Goal: Transaction & Acquisition: Purchase product/service

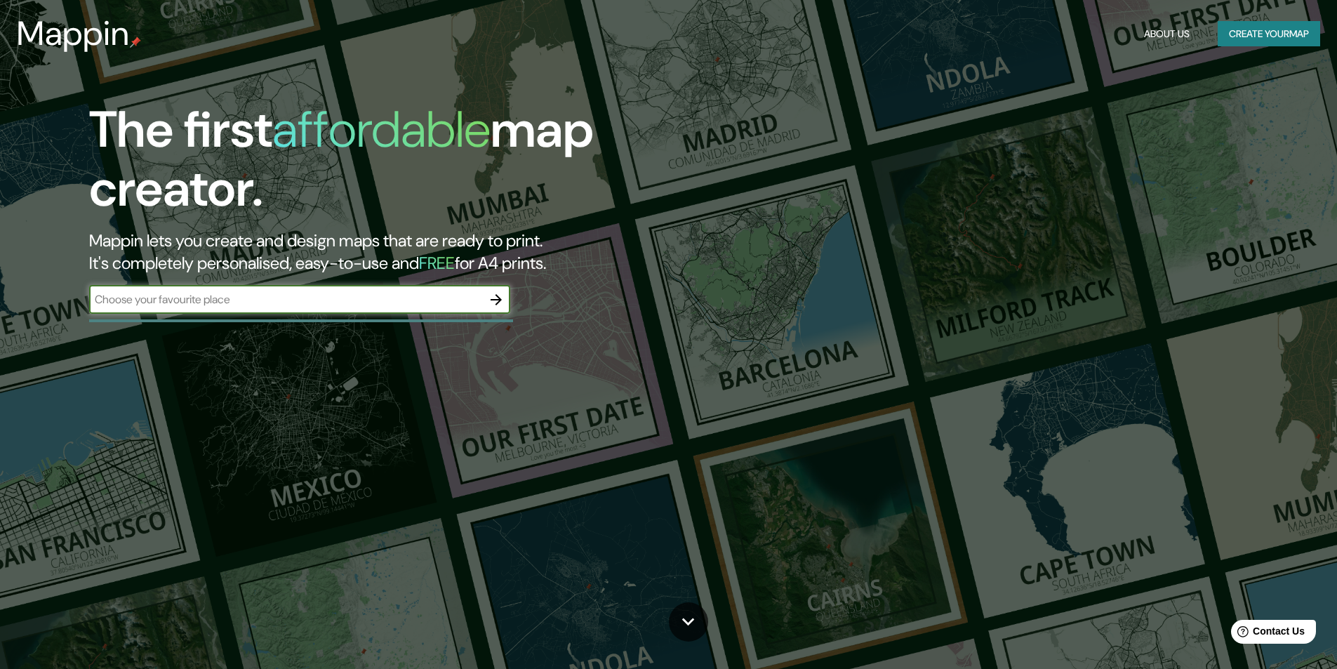
click at [274, 297] on input "text" at bounding box center [285, 299] width 393 height 16
type input "manhatan"
click at [498, 298] on icon "button" at bounding box center [496, 299] width 17 height 17
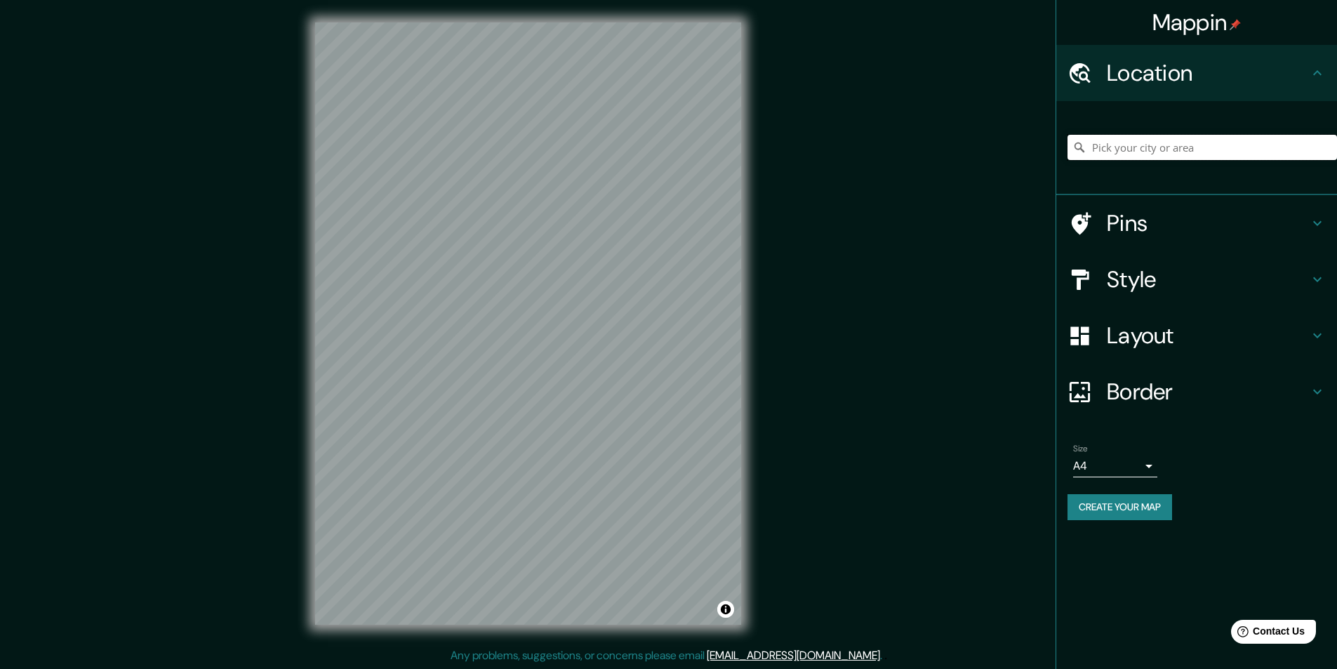
click at [1182, 144] on input "Pick your city or area" at bounding box center [1203, 147] width 270 height 25
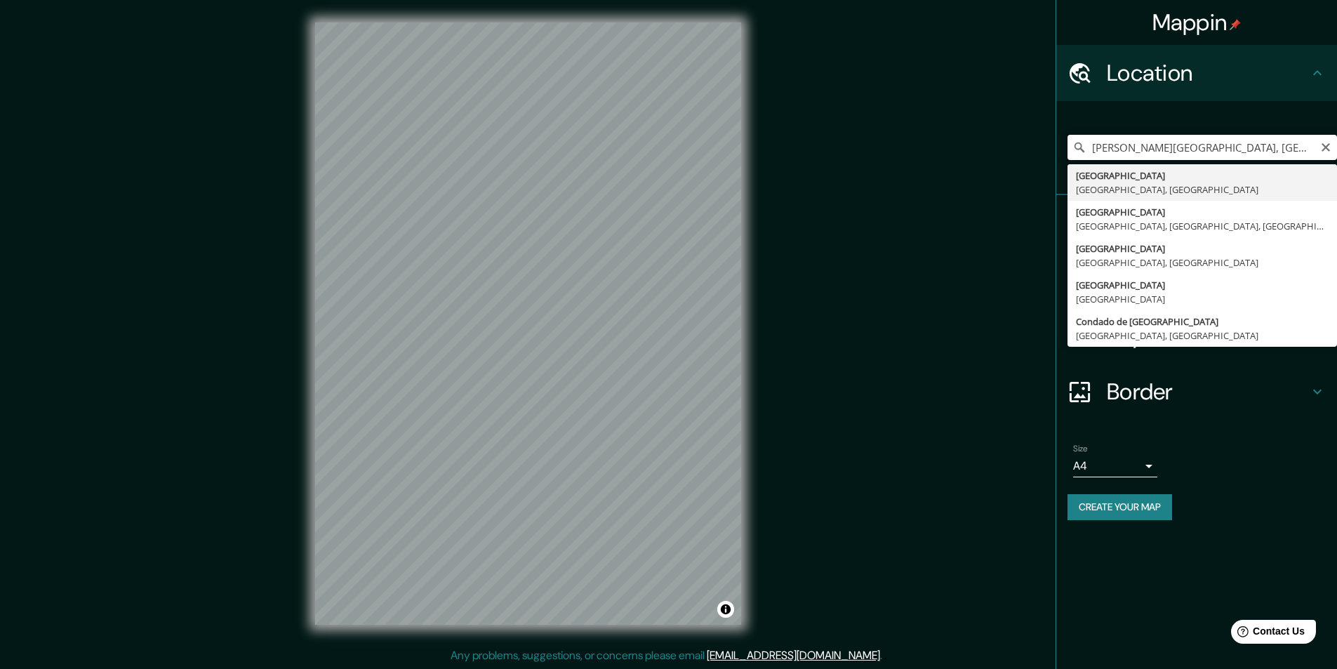
type input "Manhattan, Nueva York, Estados Unidos"
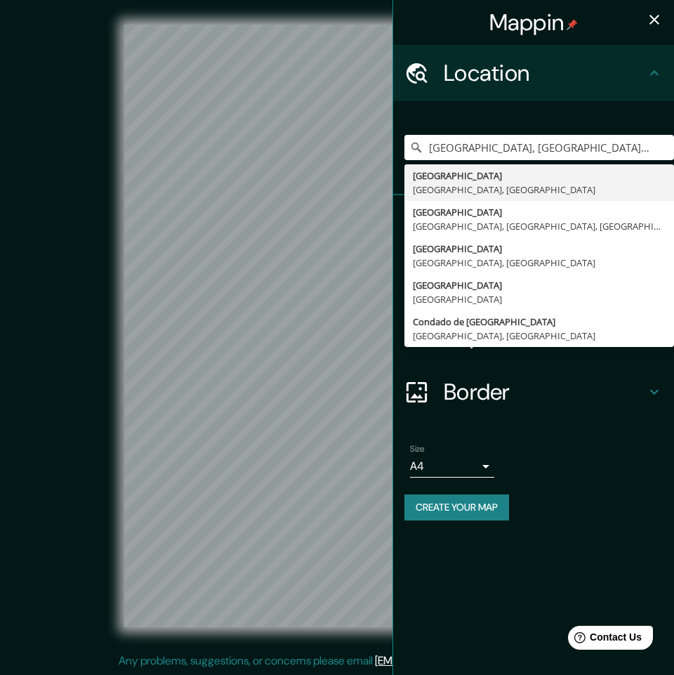
click at [657, 20] on icon "button" at bounding box center [654, 19] width 17 height 17
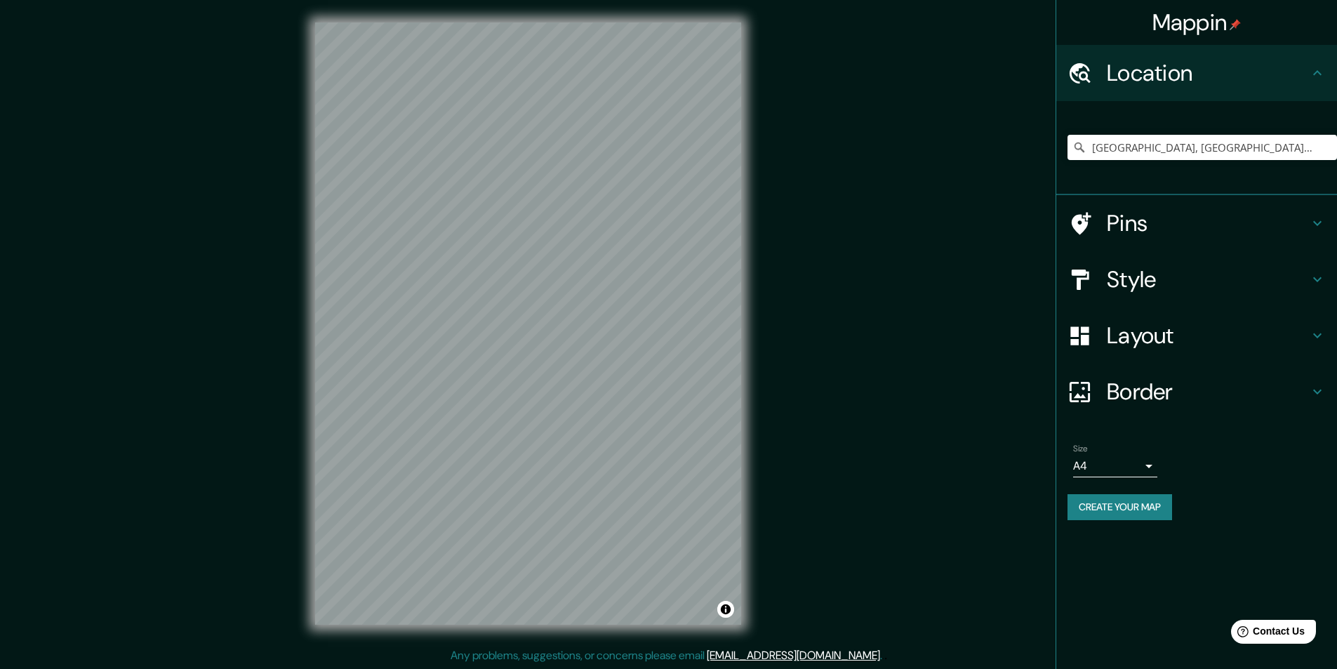
click at [1154, 289] on h4 "Style" at bounding box center [1208, 279] width 202 height 28
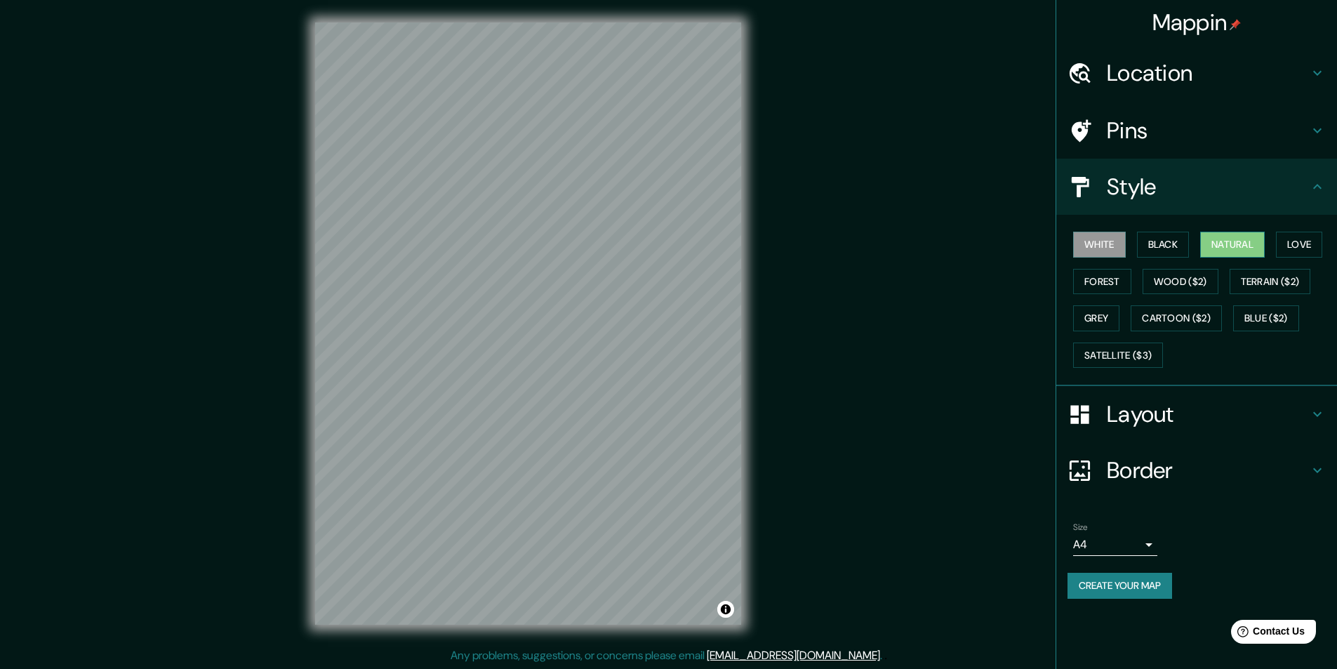
click at [1241, 243] on button "Natural" at bounding box center [1233, 245] width 65 height 26
click at [1143, 413] on h4 "Layout" at bounding box center [1208, 414] width 202 height 28
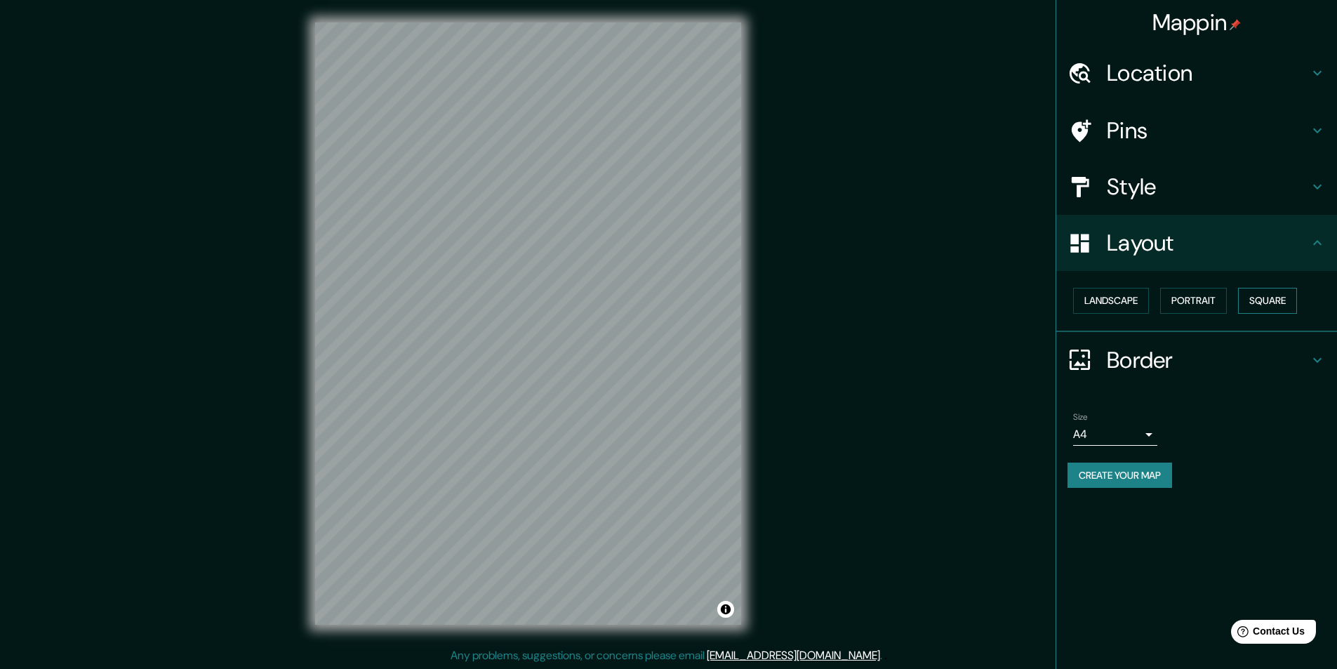
click at [1264, 298] on button "Square" at bounding box center [1267, 301] width 59 height 26
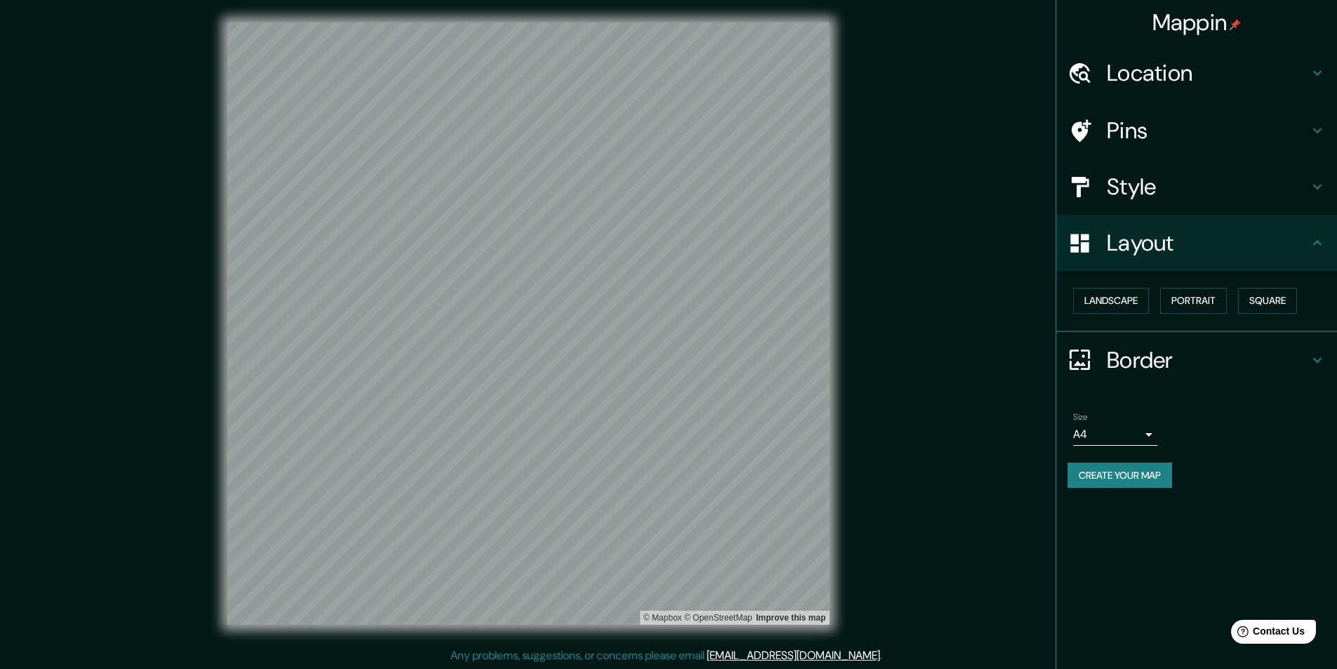
click at [1114, 477] on button "Create your map" at bounding box center [1120, 476] width 105 height 26
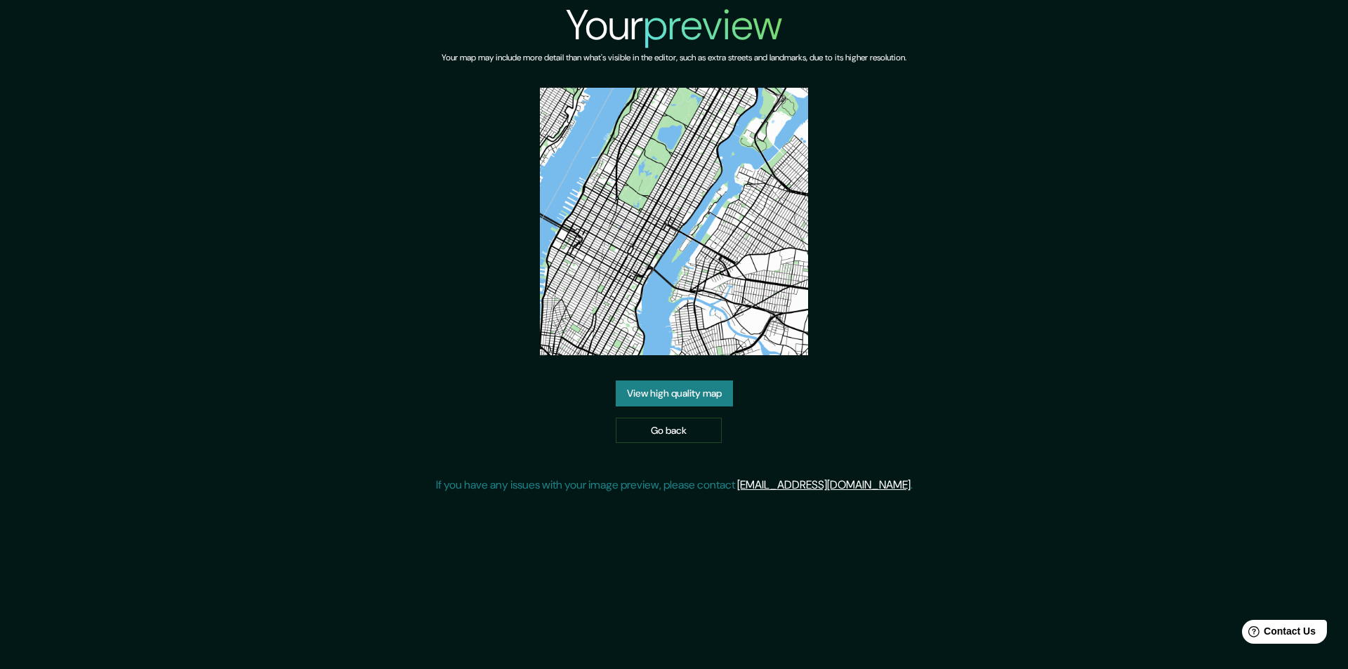
click at [699, 392] on link "View high quality map" at bounding box center [674, 394] width 117 height 26
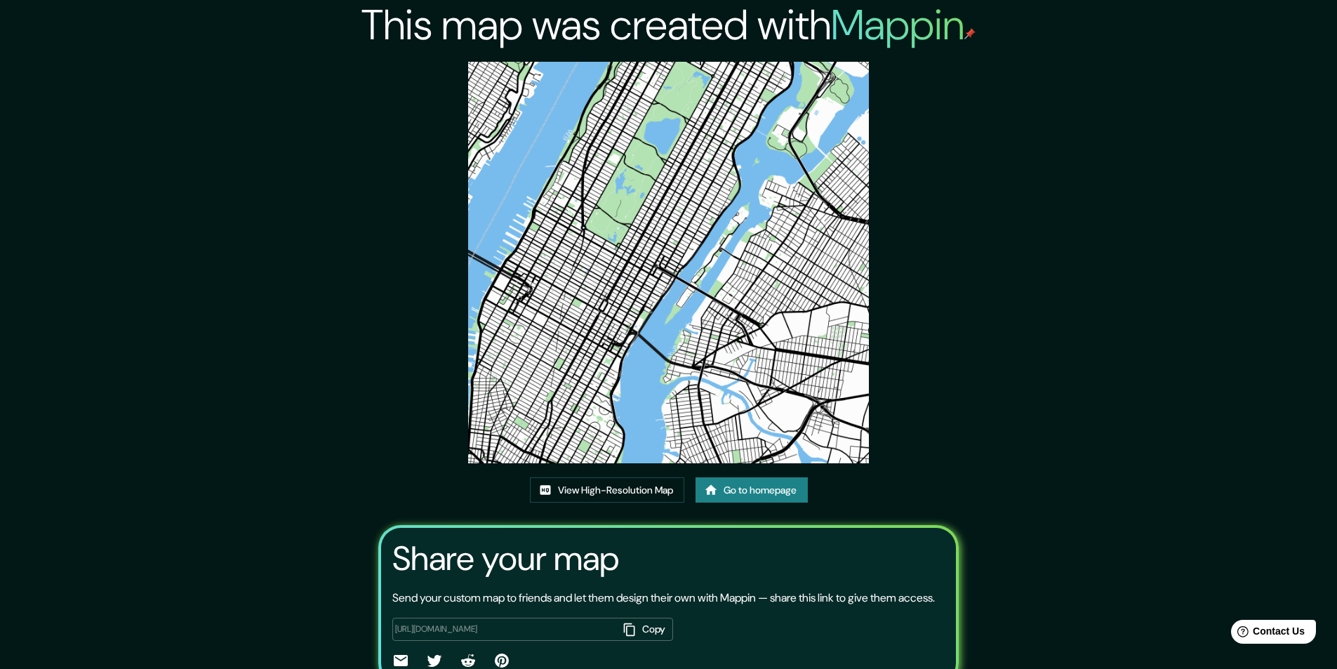
click at [748, 494] on link "Go to homepage" at bounding box center [752, 490] width 112 height 26
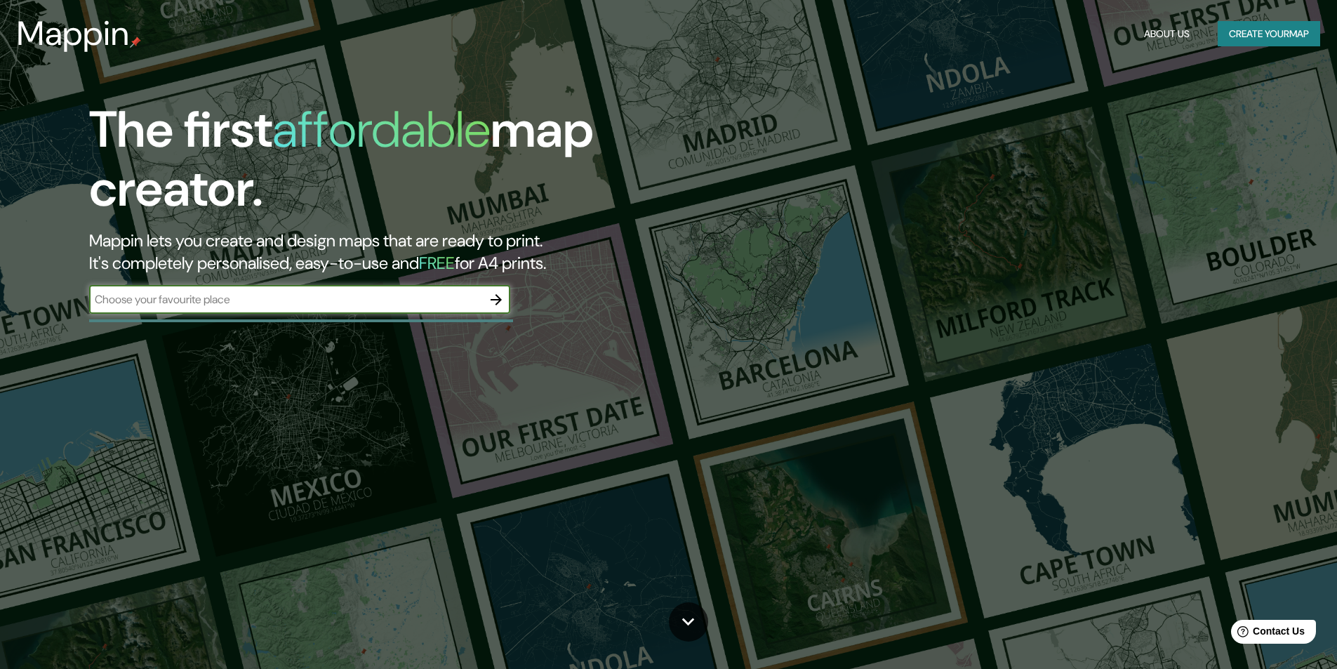
click at [263, 305] on input "text" at bounding box center [285, 299] width 393 height 16
type input "manhatan"
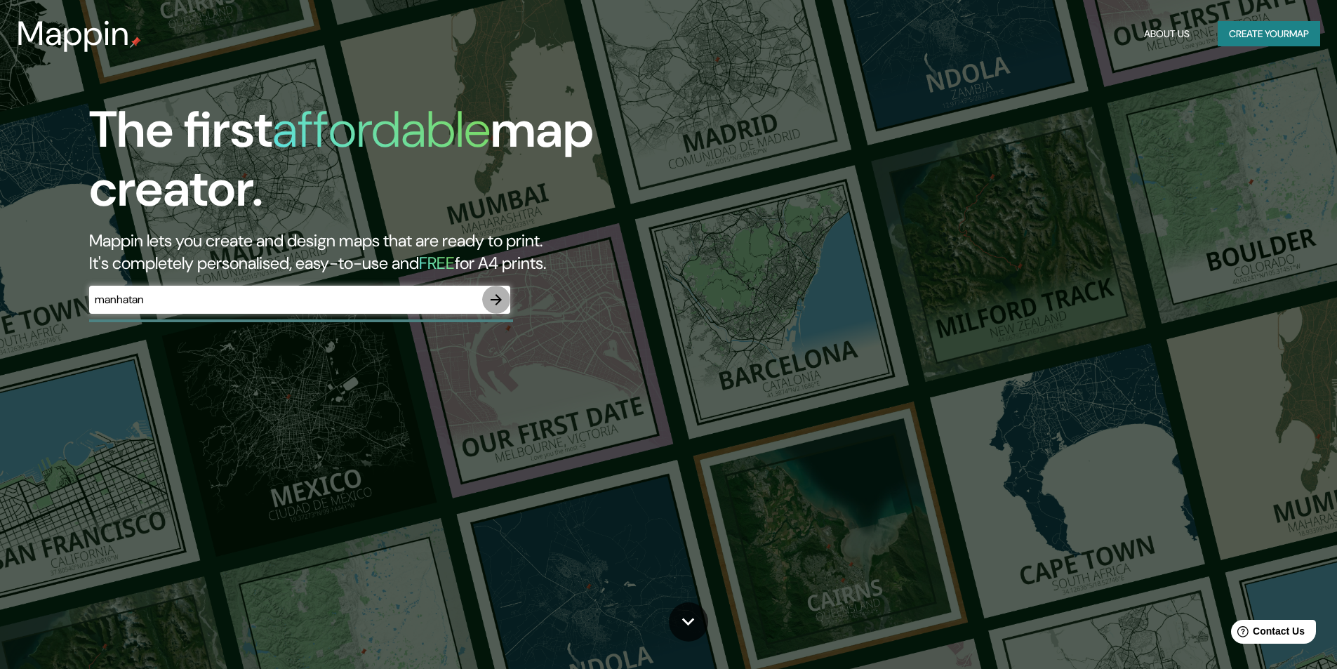
click at [494, 305] on icon "button" at bounding box center [496, 299] width 17 height 17
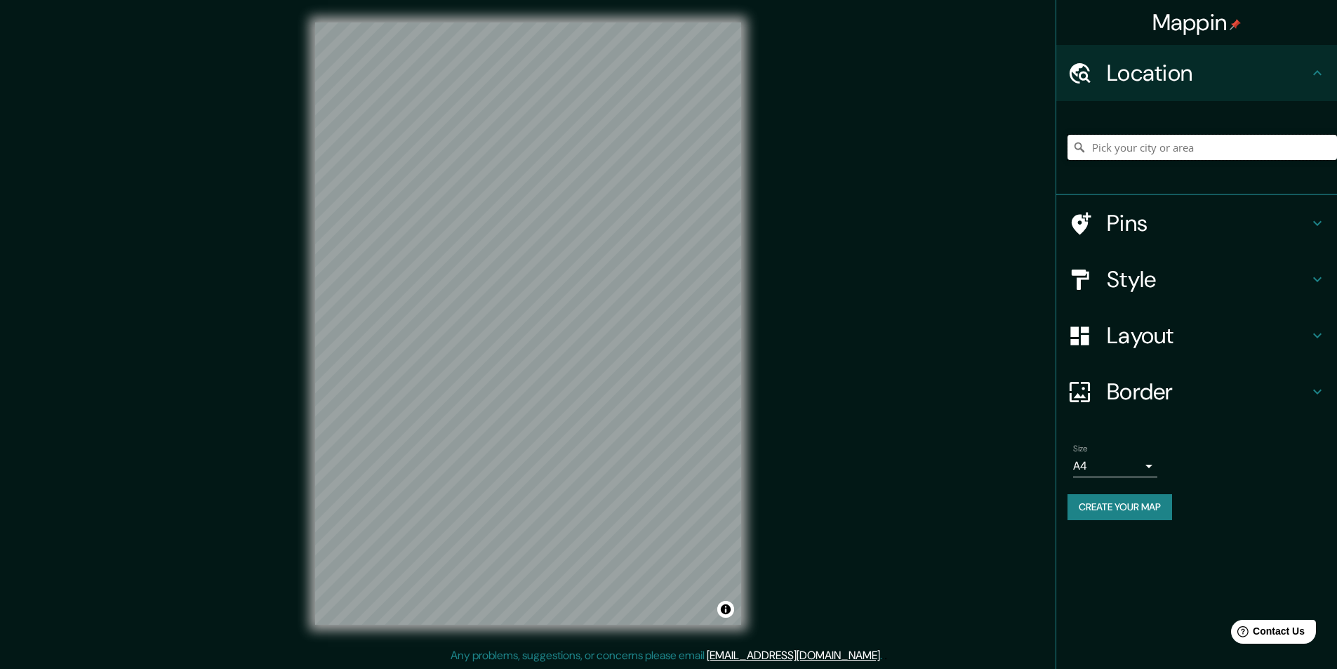
click at [1186, 157] on input "Pick your city or area" at bounding box center [1203, 147] width 270 height 25
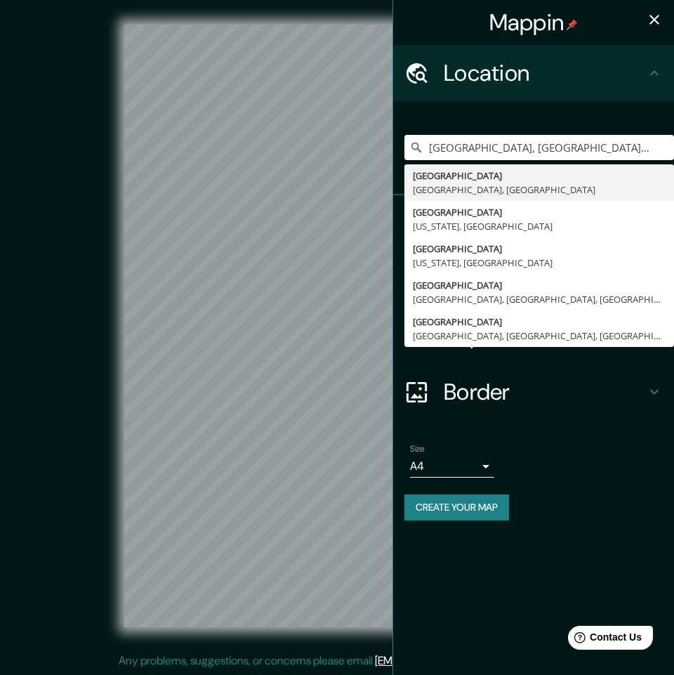
type input "Manhattan, Nueva York, Estados Unidos"
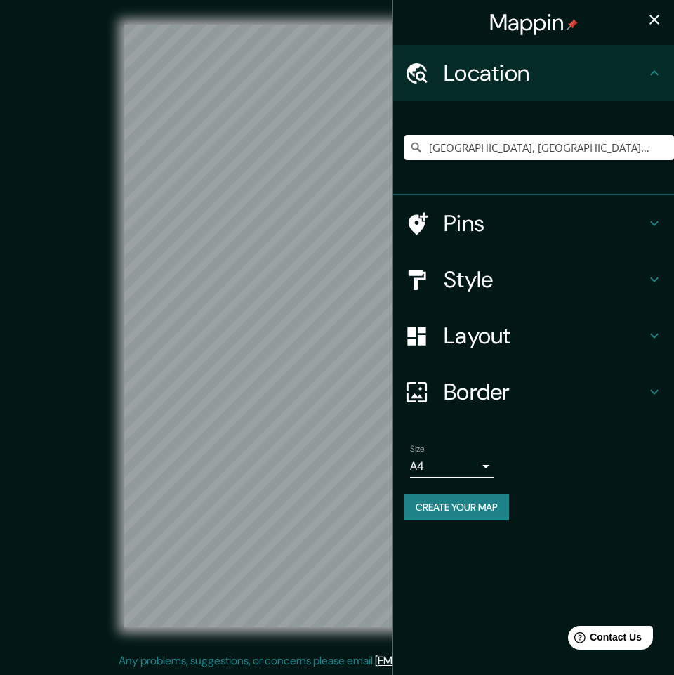
click at [648, 18] on icon "button" at bounding box center [654, 19] width 17 height 17
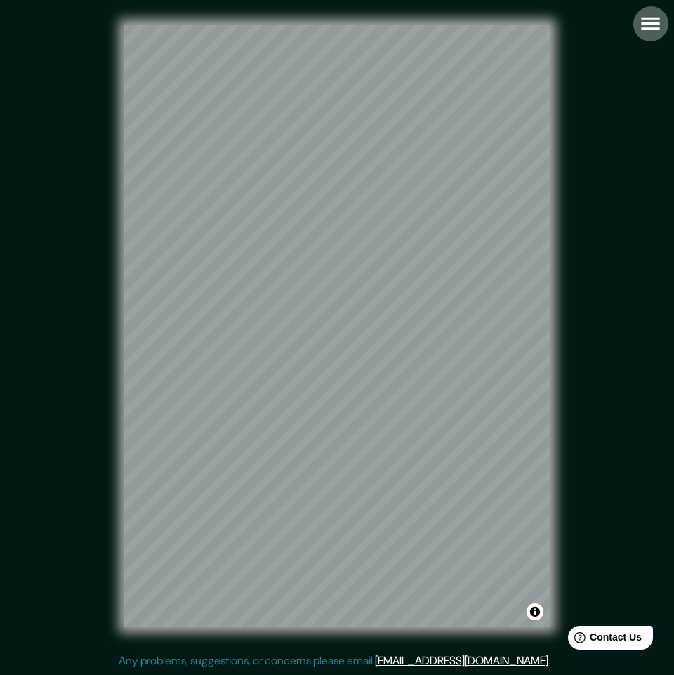
click at [647, 31] on icon "button" at bounding box center [650, 23] width 25 height 25
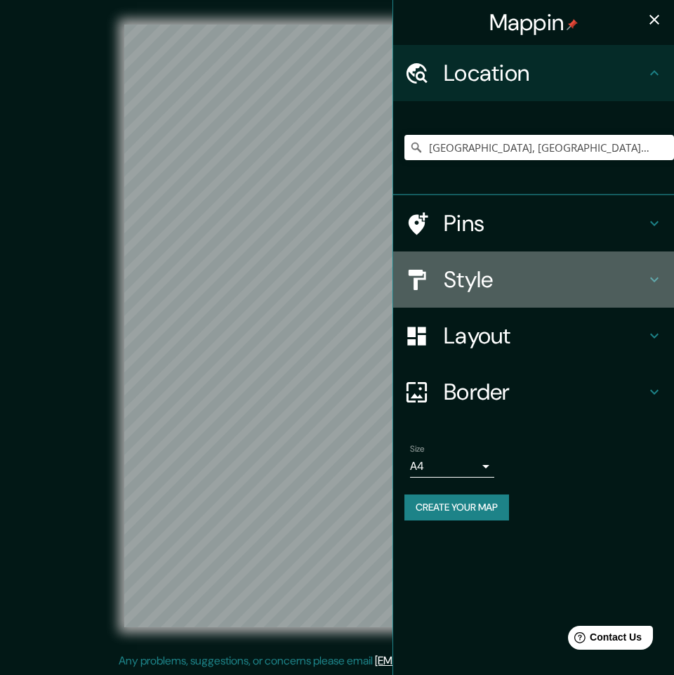
click at [568, 276] on h4 "Style" at bounding box center [545, 279] width 202 height 28
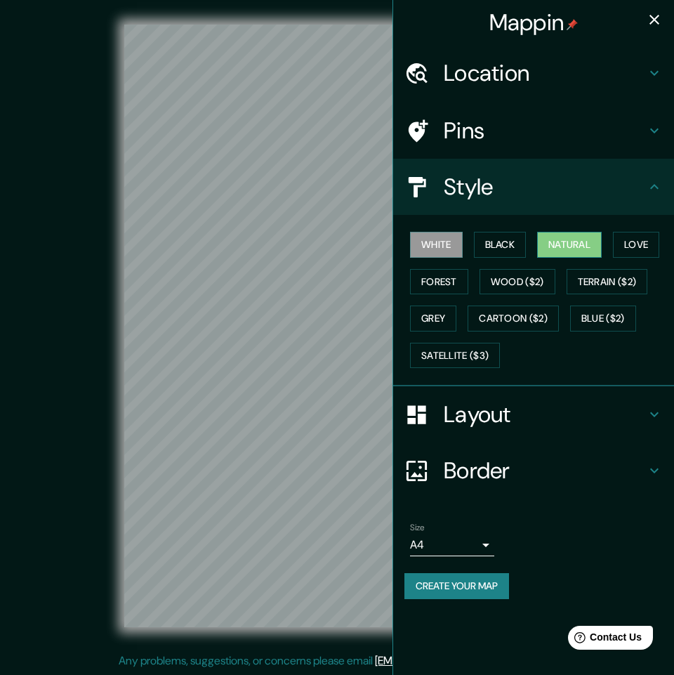
click at [567, 237] on button "Natural" at bounding box center [569, 245] width 65 height 26
click at [661, 25] on icon "button" at bounding box center [654, 19] width 17 height 17
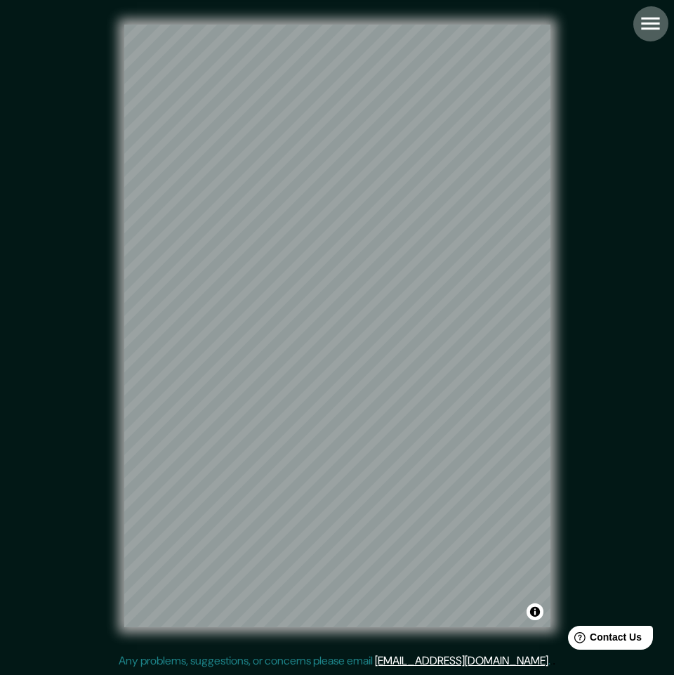
click at [649, 24] on icon "button" at bounding box center [650, 24] width 18 height 13
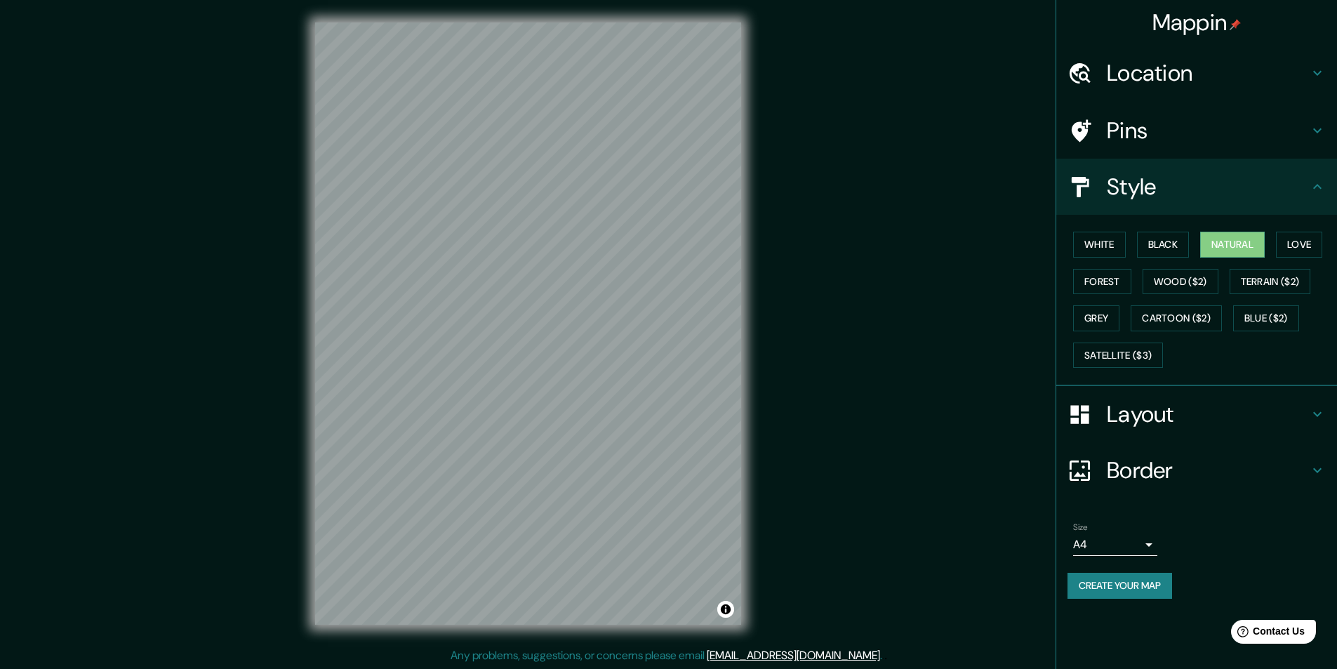
click at [1180, 418] on h4 "Layout" at bounding box center [1208, 414] width 202 height 28
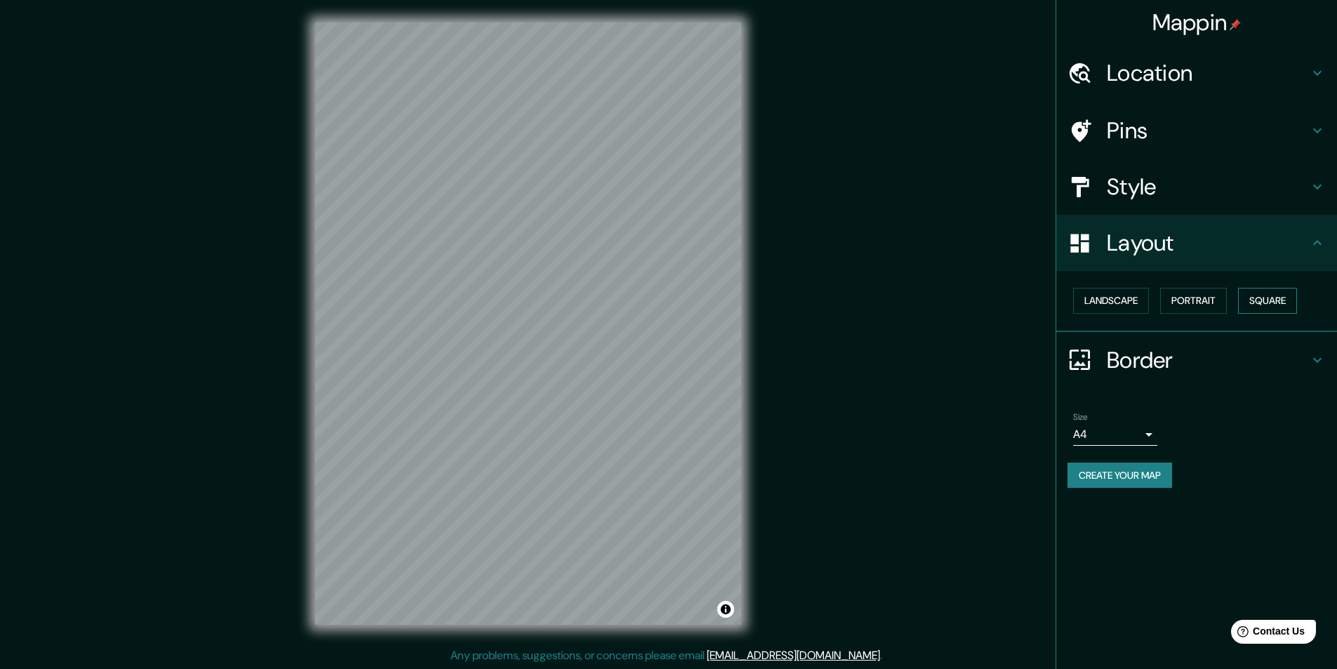
click at [1255, 300] on button "Square" at bounding box center [1267, 301] width 59 height 26
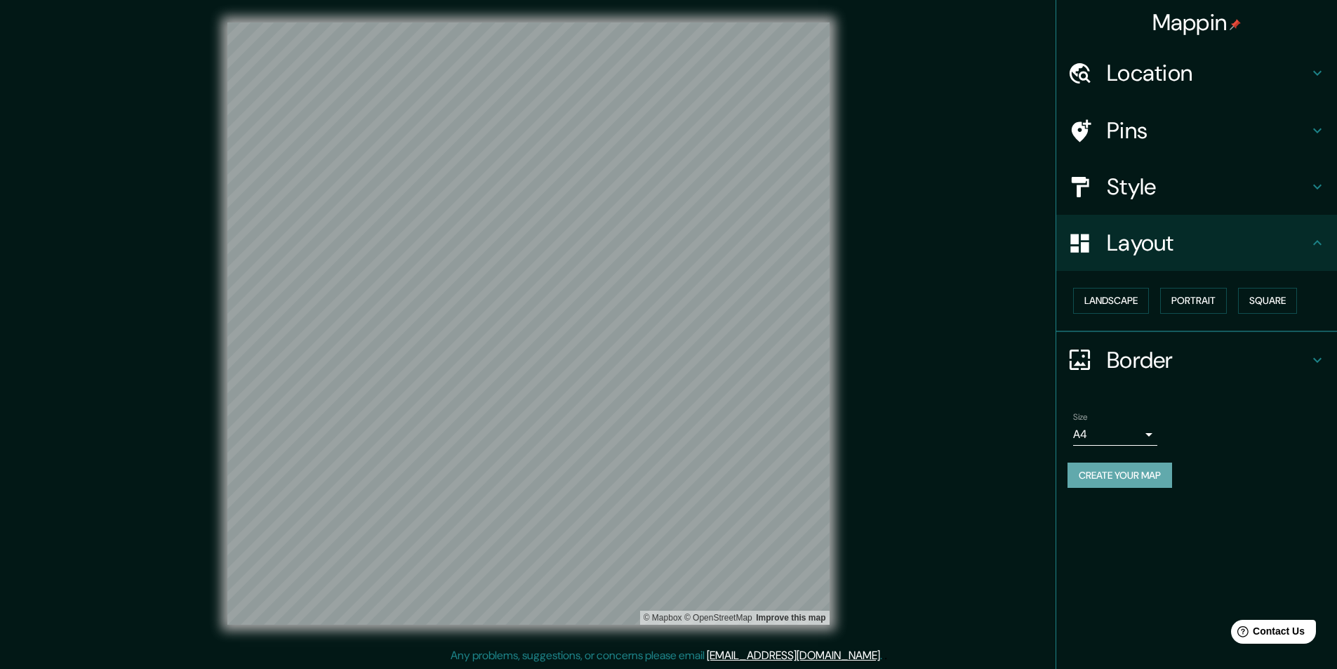
click at [1118, 469] on button "Create your map" at bounding box center [1120, 476] width 105 height 26
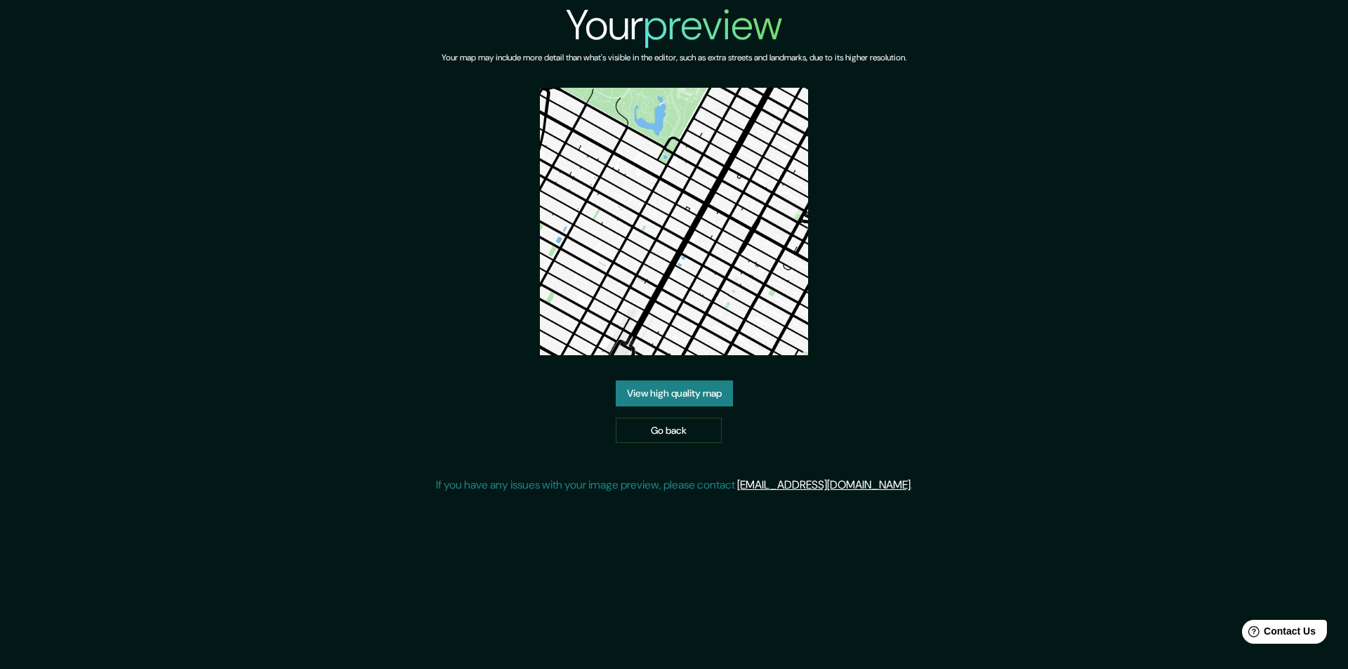
click at [692, 395] on link "View high quality map" at bounding box center [674, 394] width 117 height 26
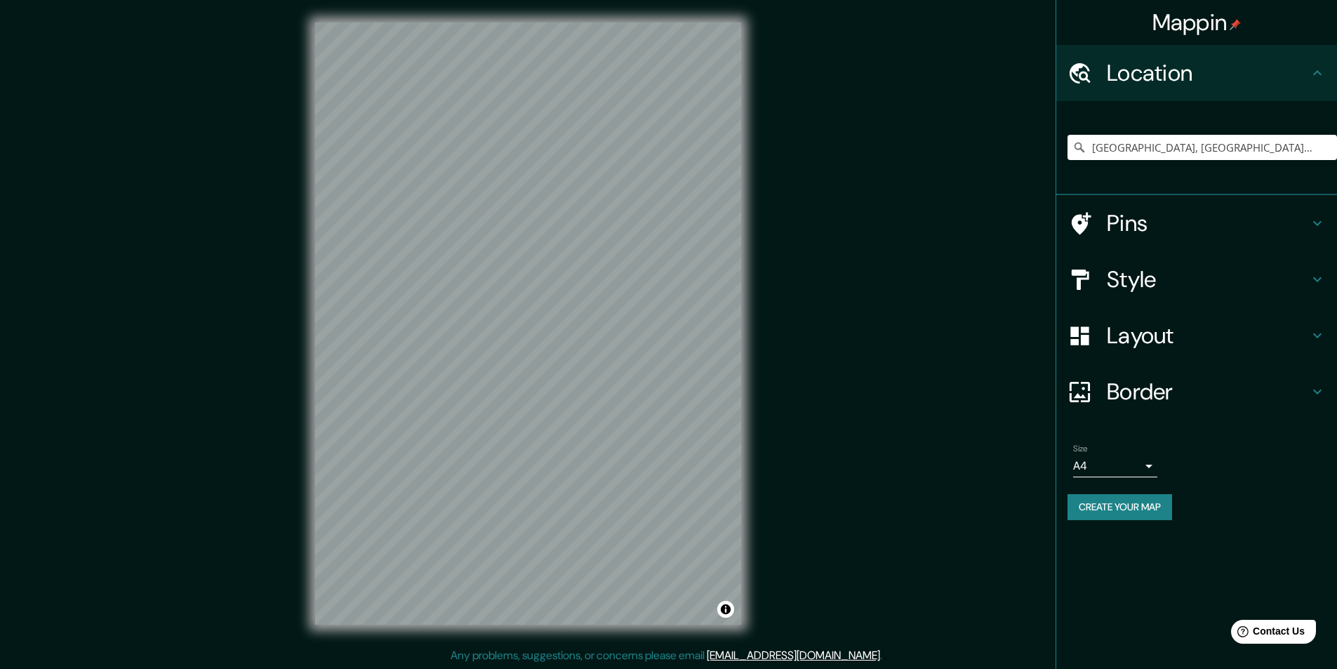
click at [1293, 134] on div "[GEOGRAPHIC_DATA], [GEOGRAPHIC_DATA], [GEOGRAPHIC_DATA]" at bounding box center [1203, 147] width 270 height 70
click at [1295, 143] on input "[GEOGRAPHIC_DATA], [GEOGRAPHIC_DATA], [GEOGRAPHIC_DATA]" at bounding box center [1203, 147] width 270 height 25
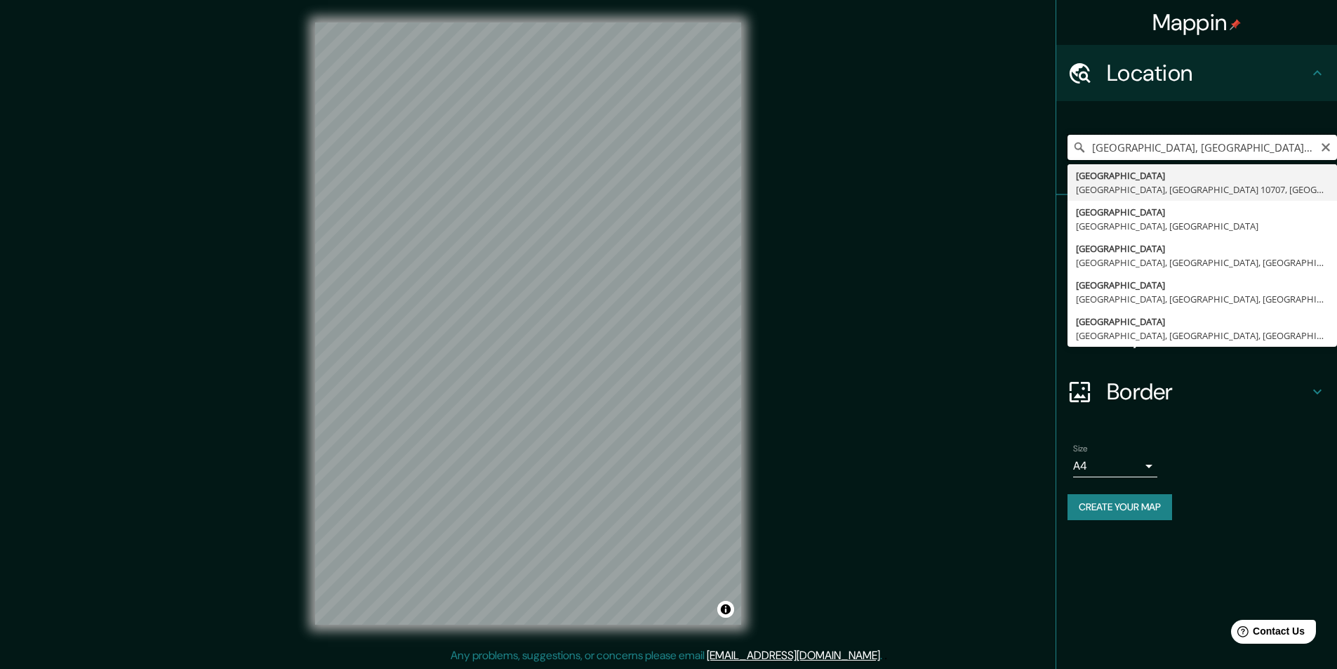
type input "[GEOGRAPHIC_DATA], [GEOGRAPHIC_DATA]"
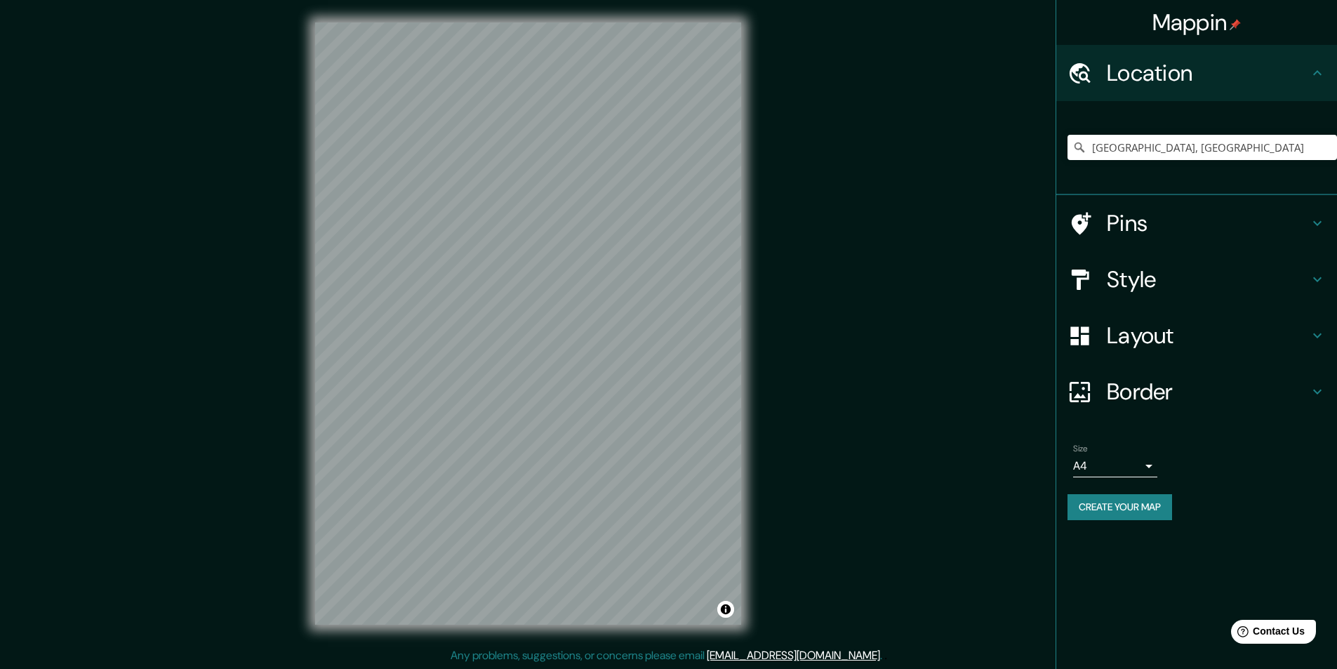
click at [1154, 282] on h4 "Style" at bounding box center [1208, 279] width 202 height 28
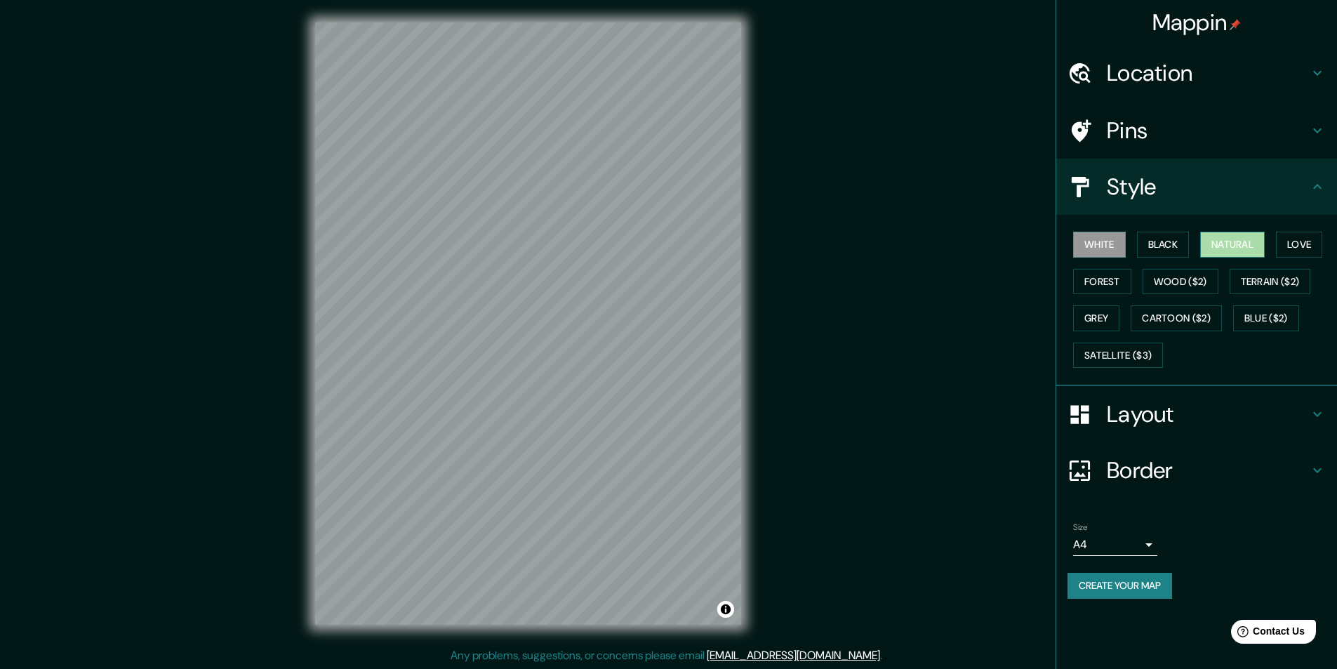
click at [1239, 253] on button "Natural" at bounding box center [1233, 245] width 65 height 26
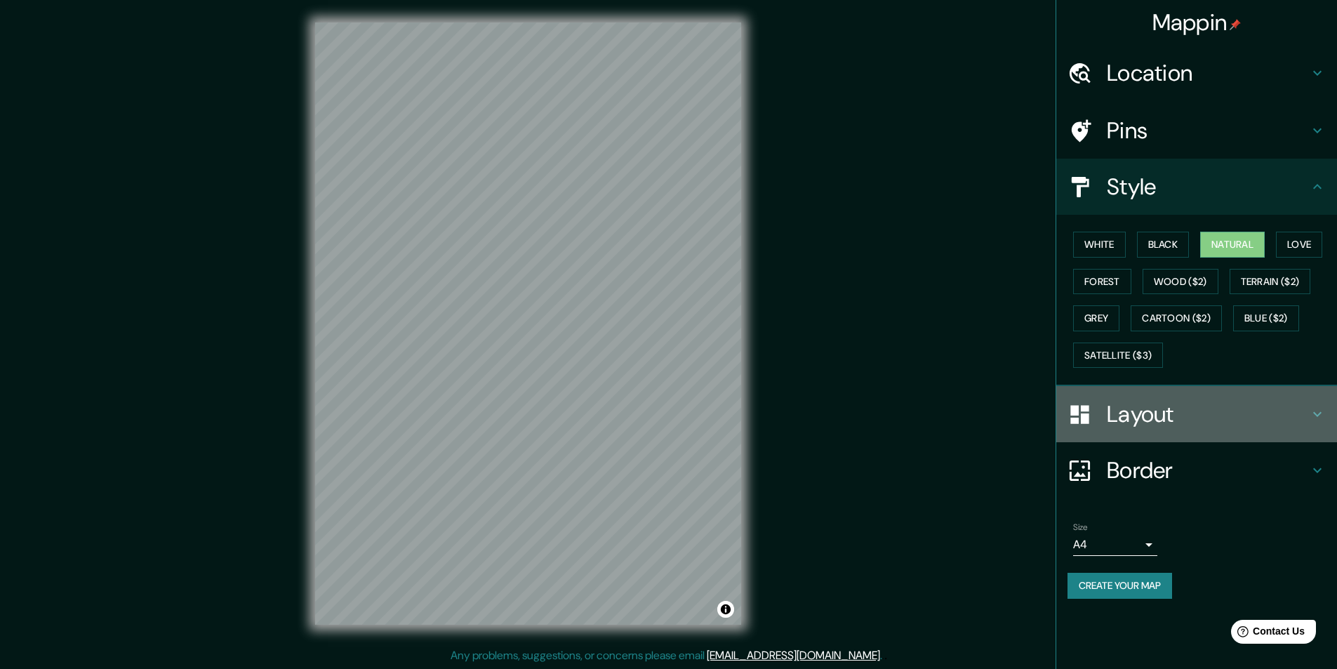
click at [1173, 413] on h4 "Layout" at bounding box center [1208, 414] width 202 height 28
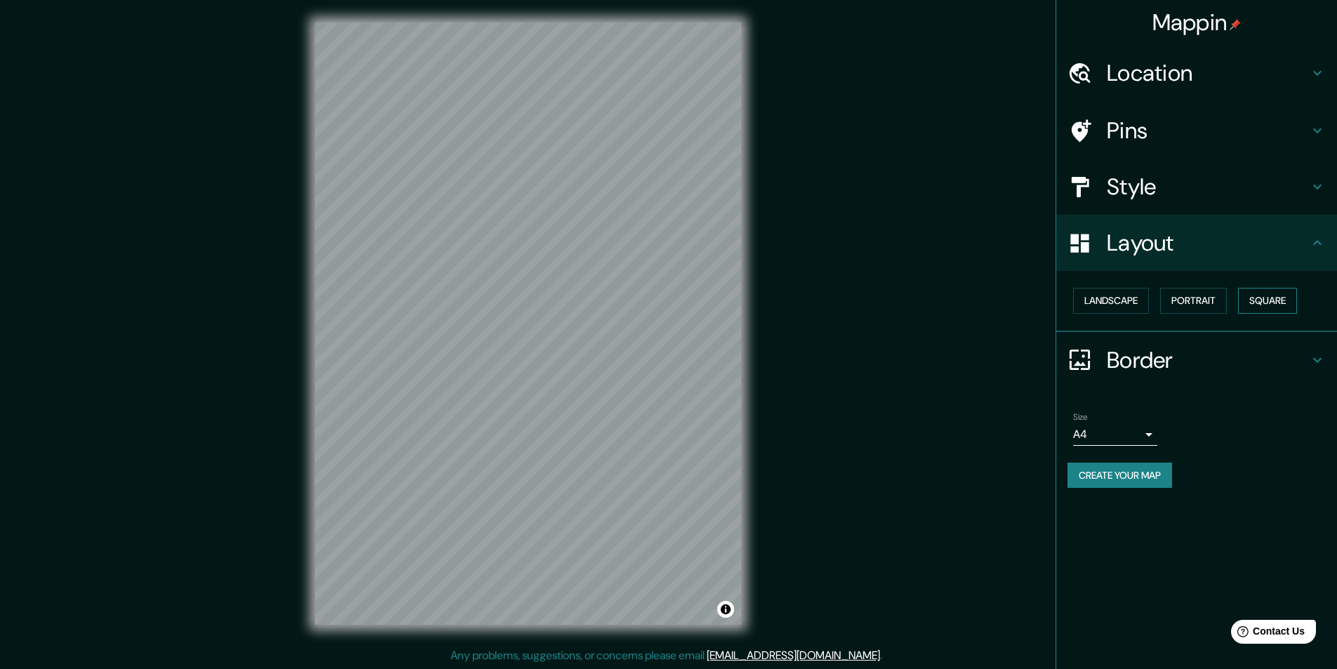
click at [1270, 298] on button "Square" at bounding box center [1267, 301] width 59 height 26
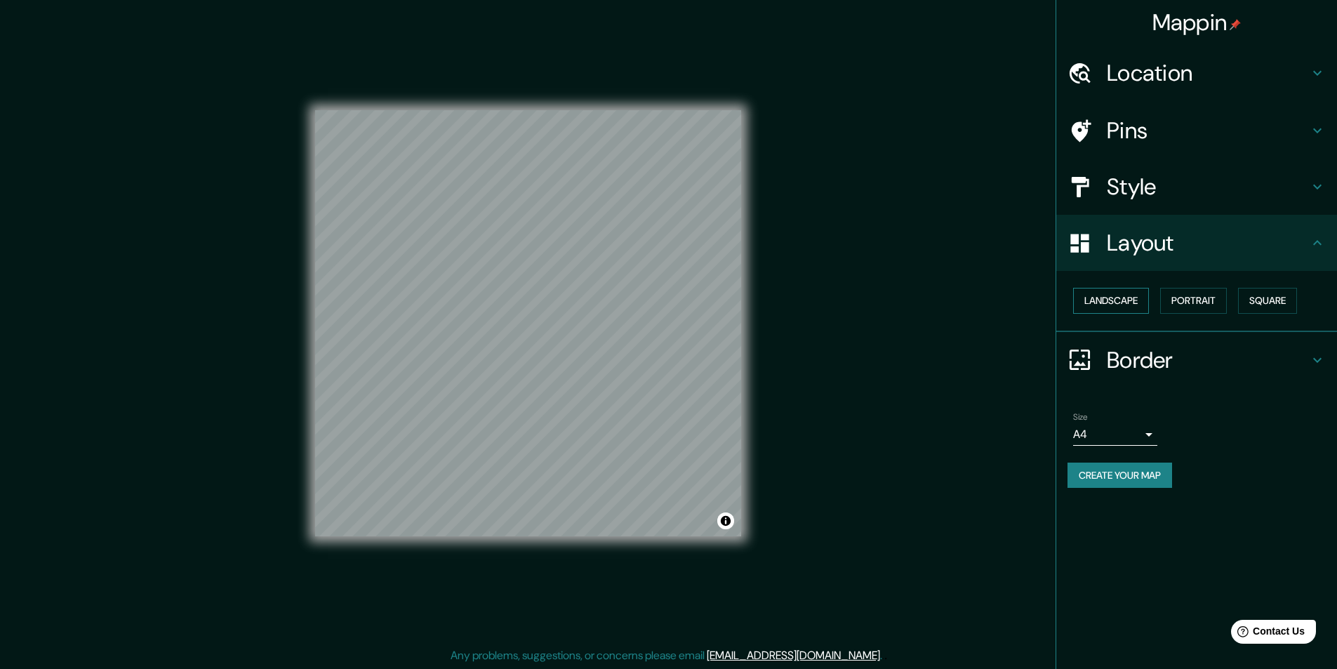
click at [1134, 296] on button "Landscape" at bounding box center [1112, 301] width 76 height 26
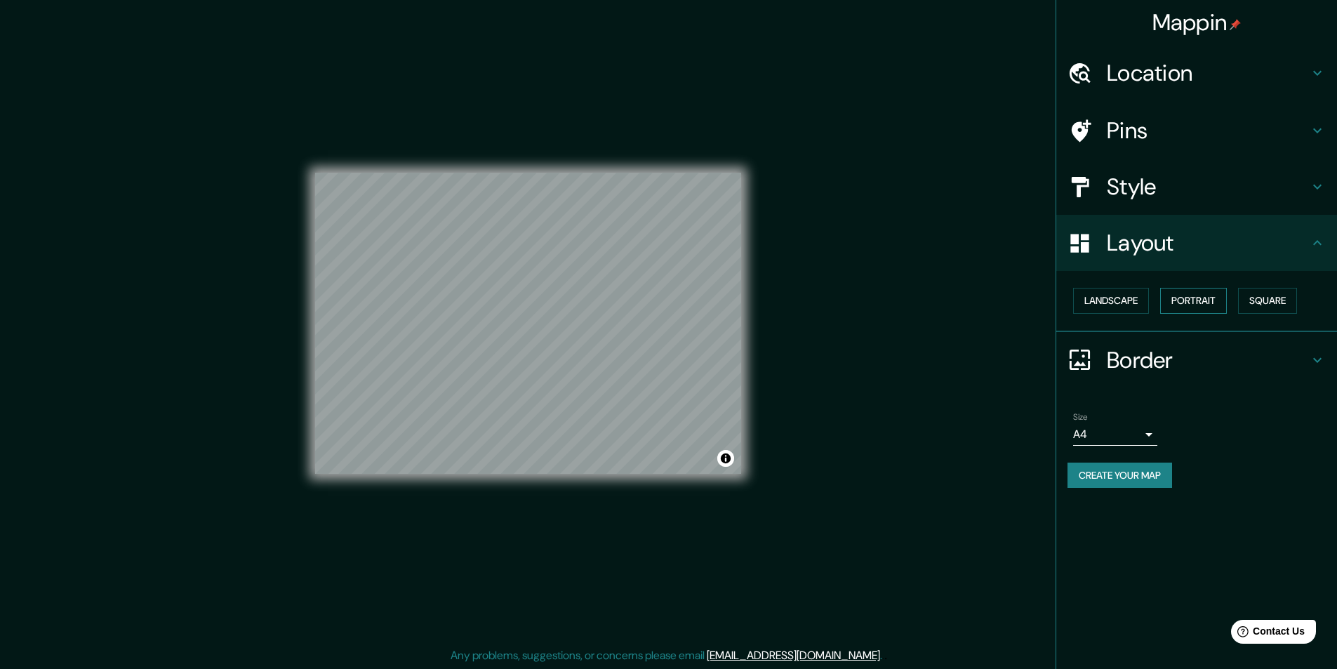
click at [1198, 301] on button "Portrait" at bounding box center [1194, 301] width 67 height 26
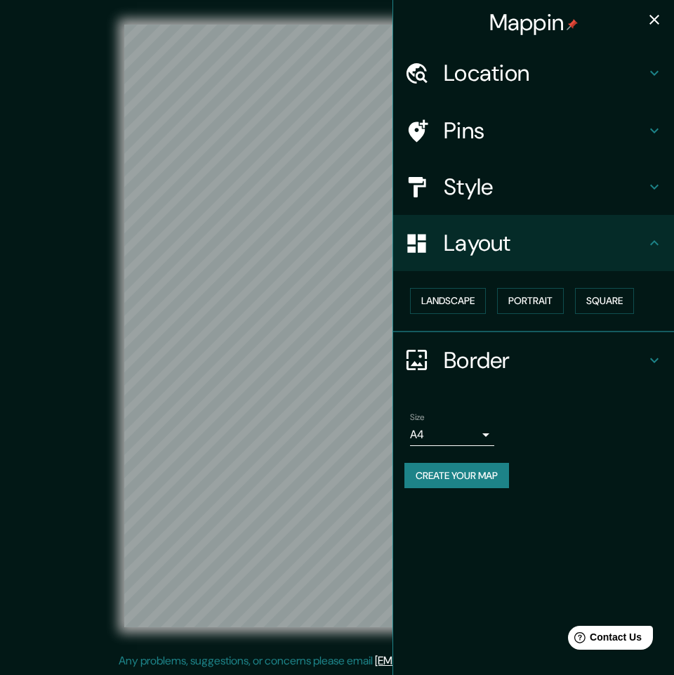
click at [650, 13] on icon "button" at bounding box center [654, 19] width 17 height 17
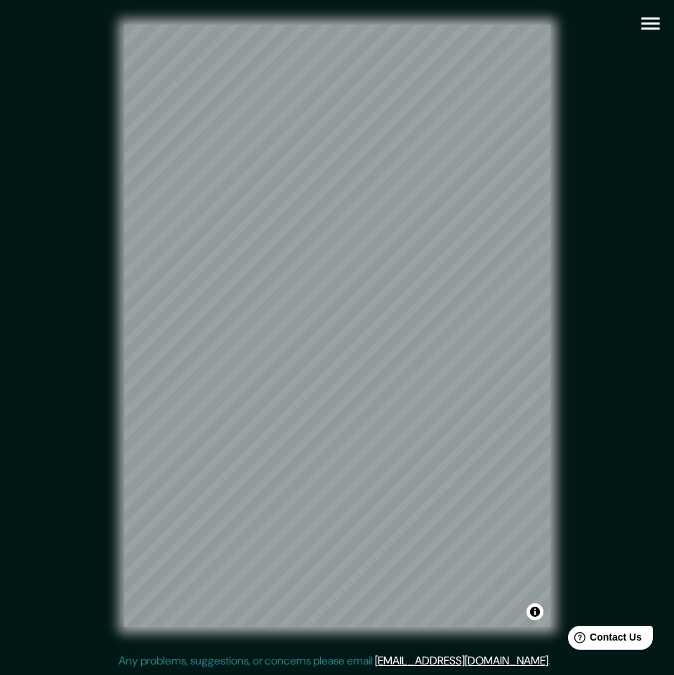
click at [654, 20] on icon "button" at bounding box center [650, 23] width 25 height 25
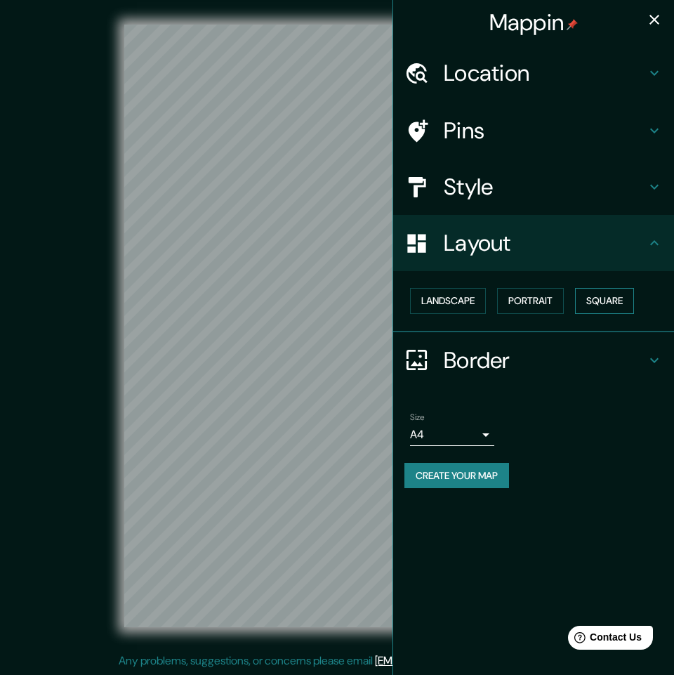
click at [615, 298] on button "Square" at bounding box center [604, 301] width 59 height 26
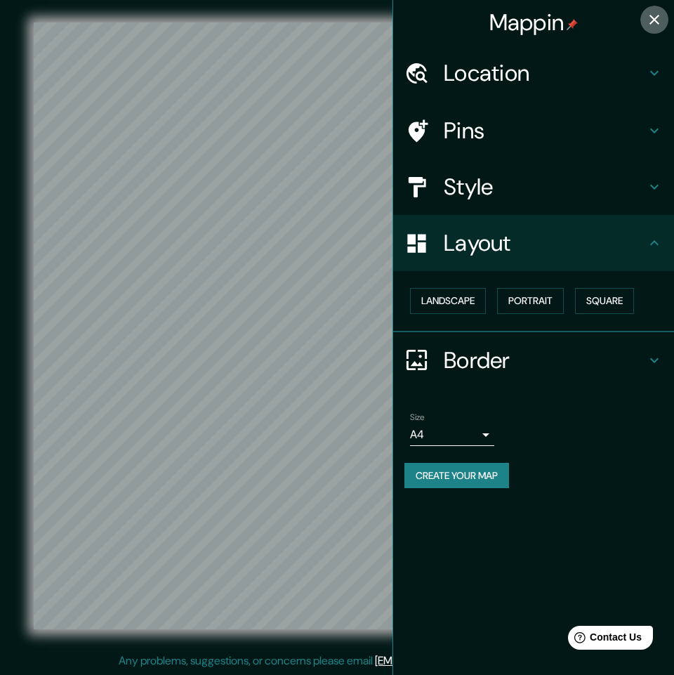
click at [646, 10] on button "button" at bounding box center [654, 20] width 28 height 28
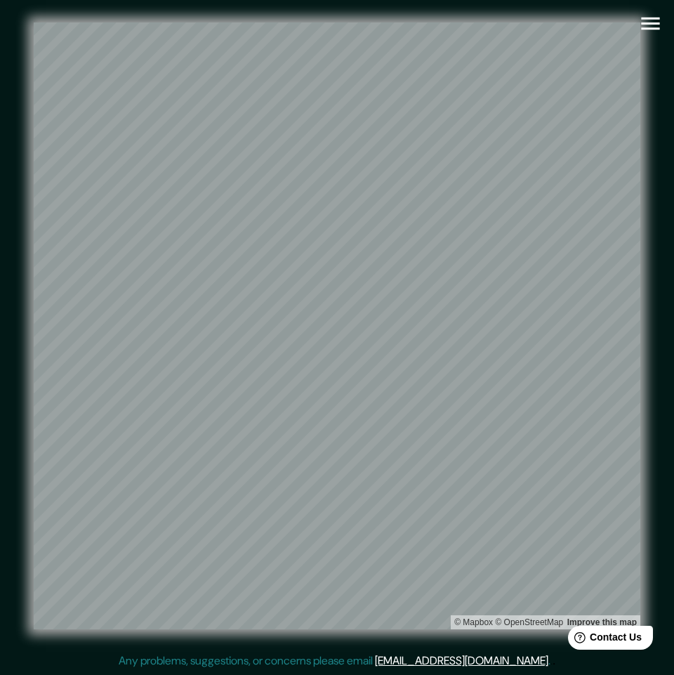
click at [654, 27] on icon "button" at bounding box center [650, 23] width 25 height 25
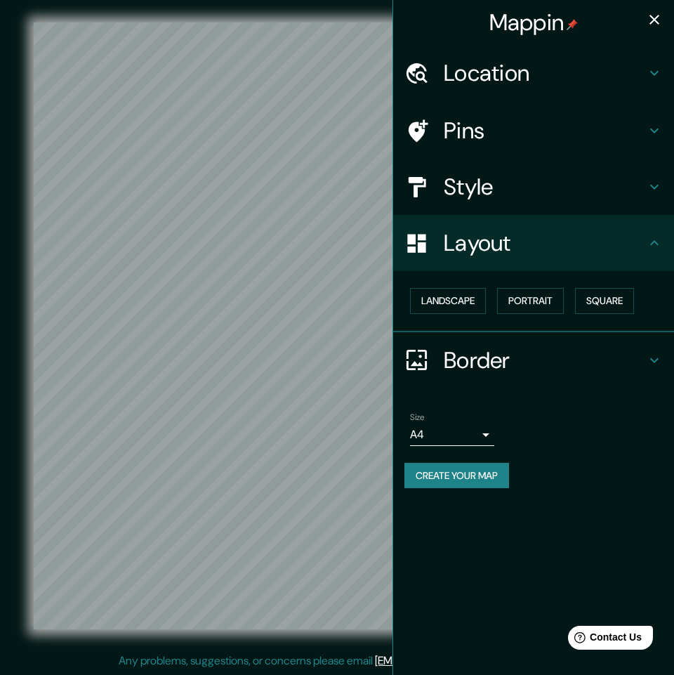
click at [473, 480] on button "Create your map" at bounding box center [456, 476] width 105 height 26
